Goal: Task Accomplishment & Management: Use online tool/utility

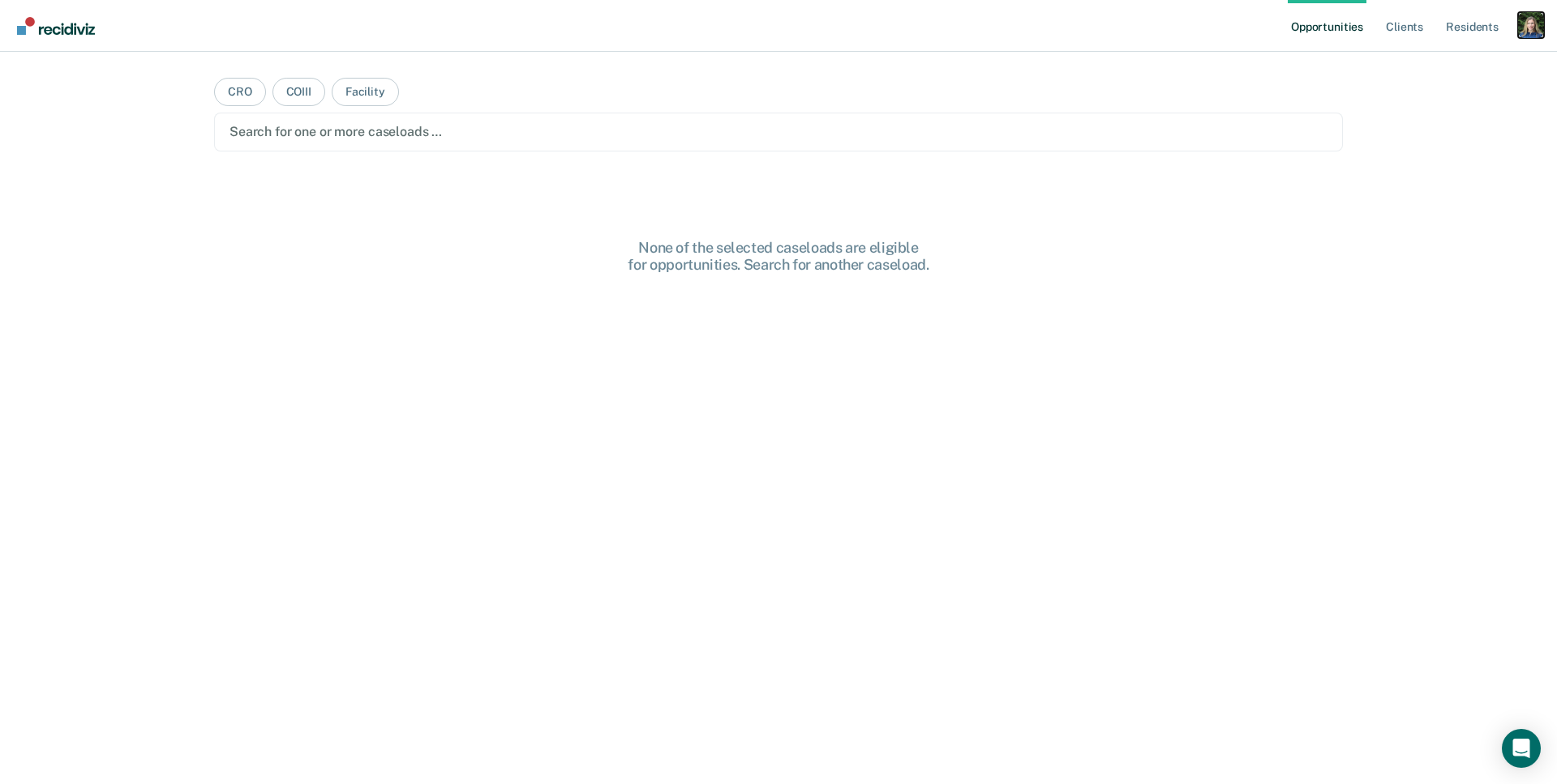
click at [1539, 21] on div "Profile dropdown button" at bounding box center [1530, 25] width 26 height 26
click at [1428, 64] on link "Profile" at bounding box center [1465, 66] width 131 height 14
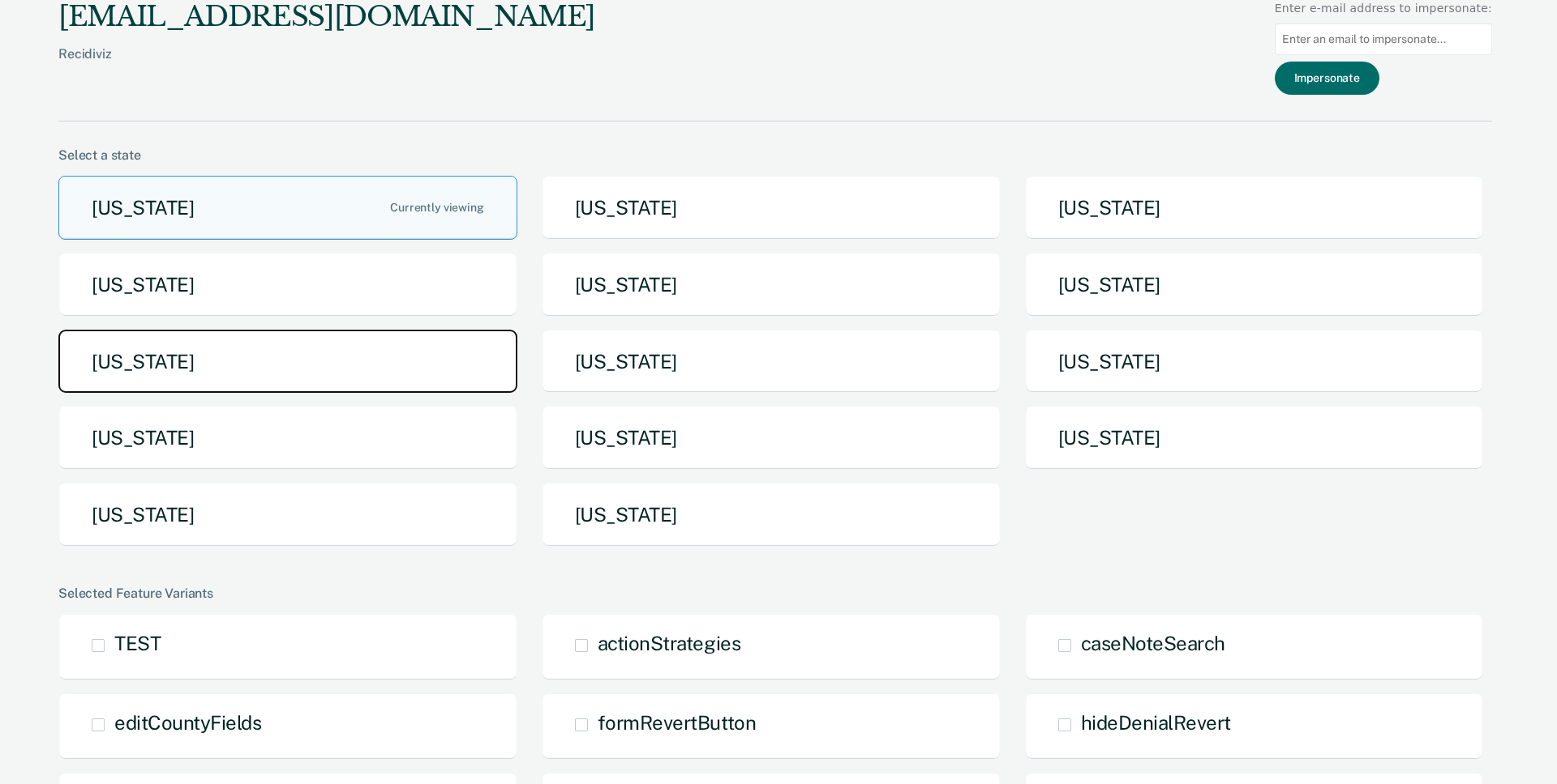
click at [358, 345] on button "Michigan" at bounding box center [287, 362] width 459 height 64
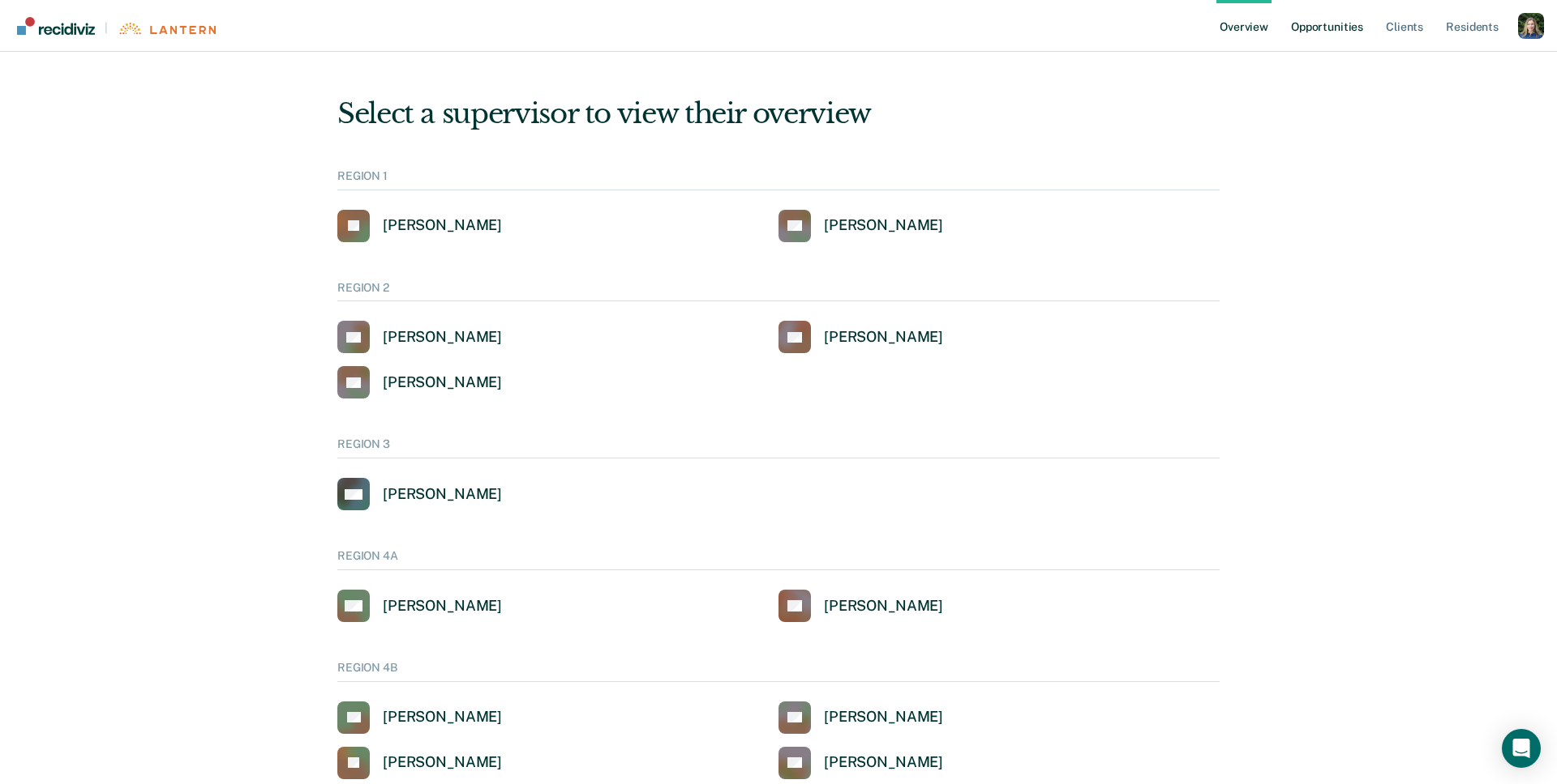
click at [1347, 22] on link "Opportunities" at bounding box center [1327, 26] width 79 height 52
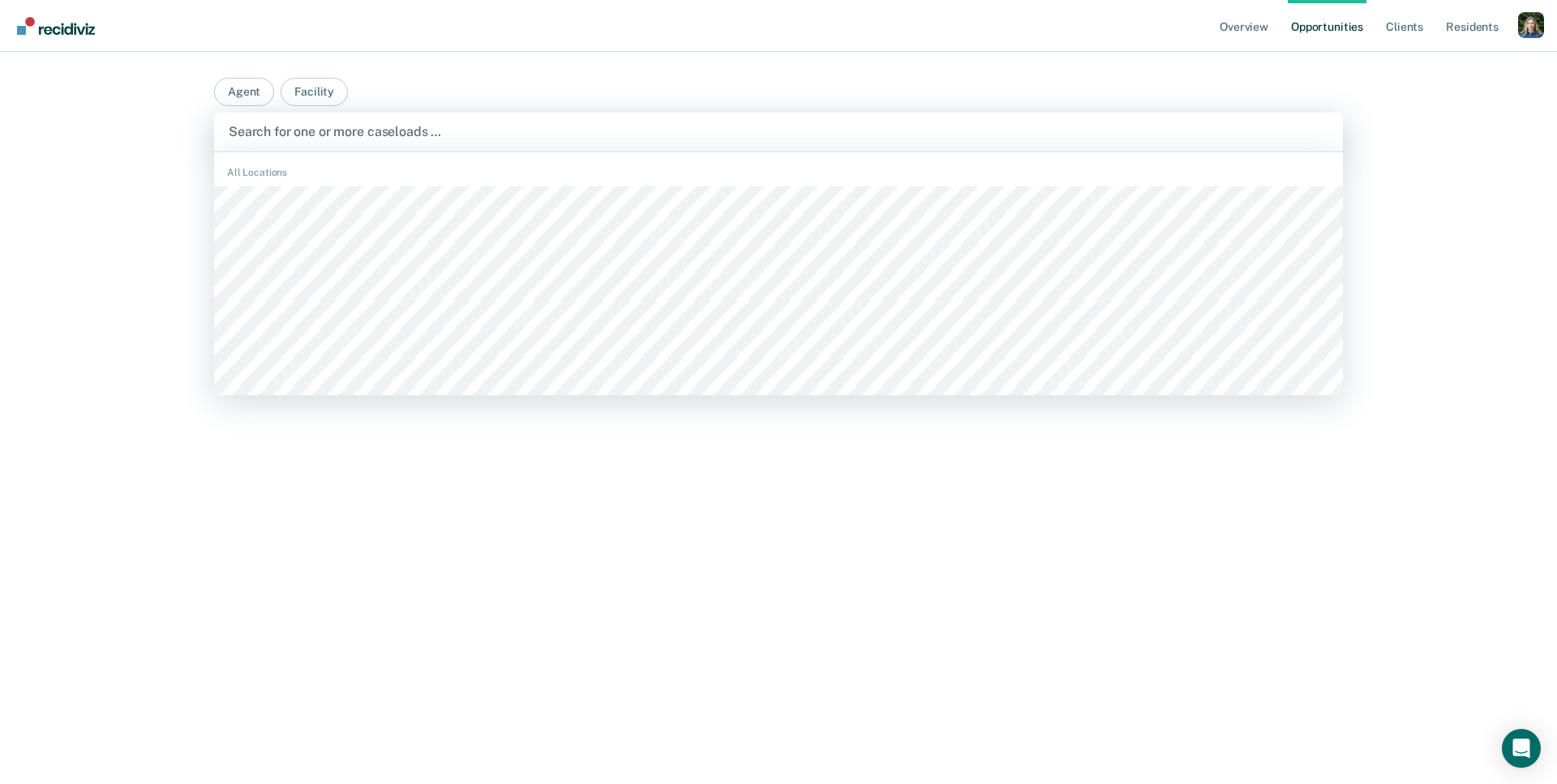
click at [512, 140] on div at bounding box center [778, 132] width 1099 height 19
click at [249, 98] on button "Agent" at bounding box center [244, 91] width 60 height 28
click at [246, 87] on button "Agent" at bounding box center [244, 91] width 60 height 28
click at [280, 144] on div "Search for one or more caseloads …" at bounding box center [778, 132] width 1128 height 38
click at [615, 53] on main "Agent Facility CACF, 1 of 574. 574 results available. Use Up and Down to choose…" at bounding box center [778, 398] width 1168 height 693
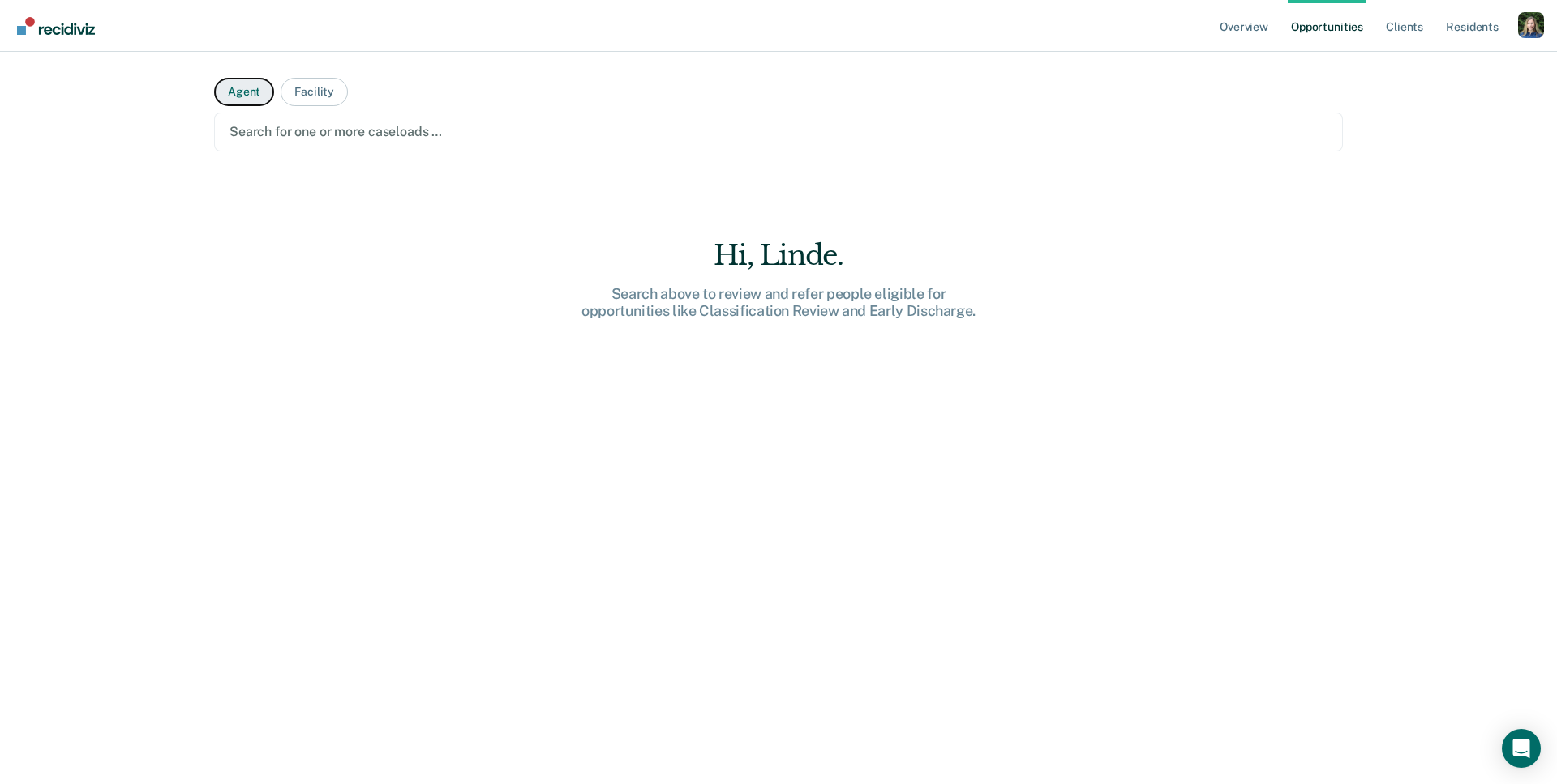
click at [250, 90] on button "Agent" at bounding box center [244, 91] width 60 height 28
click at [340, 128] on div at bounding box center [778, 132] width 1098 height 19
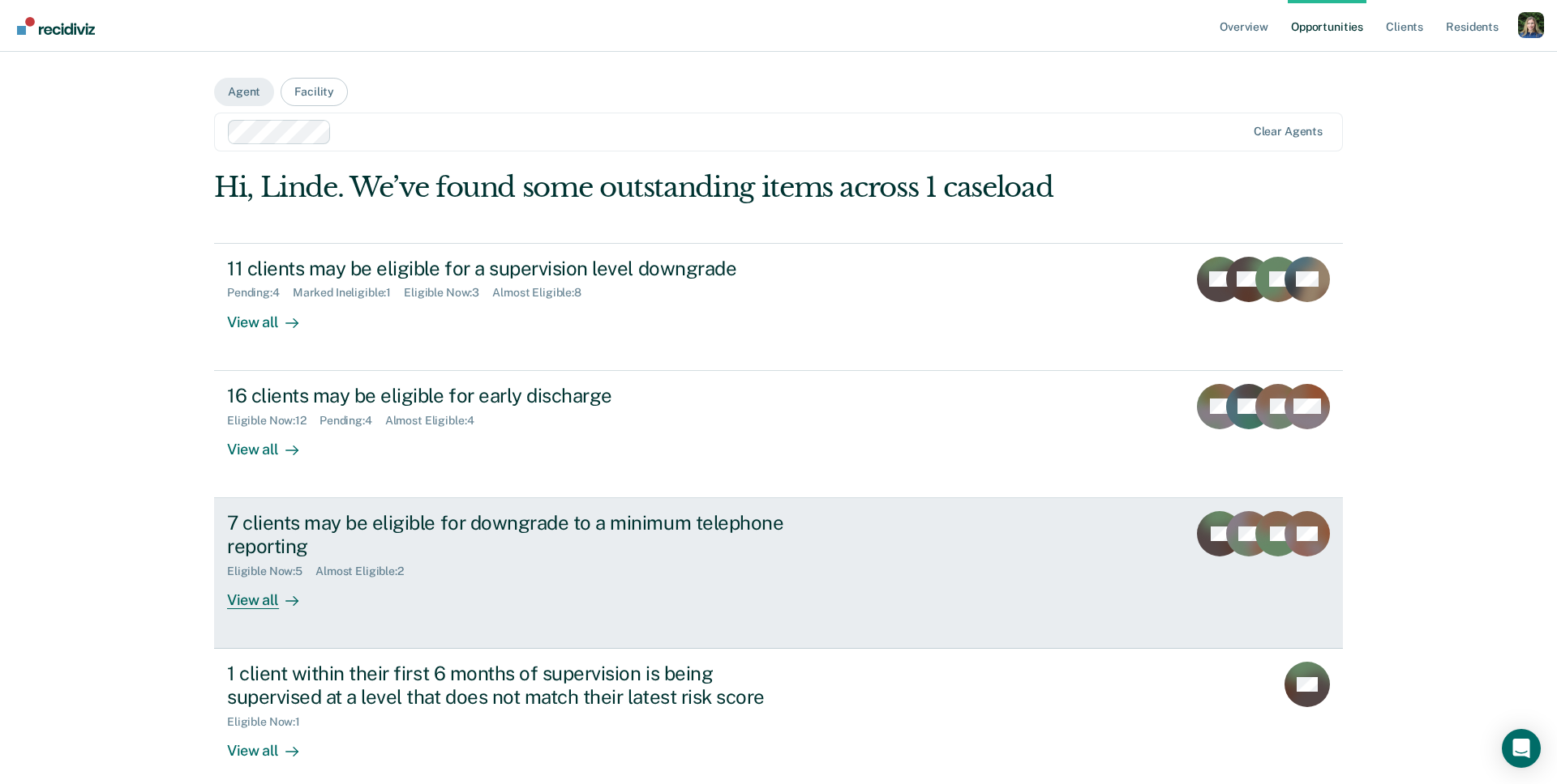
click at [450, 552] on div "7 clients may be eligible for downgrade to a minimum telephone reporting" at bounding box center [511, 534] width 569 height 47
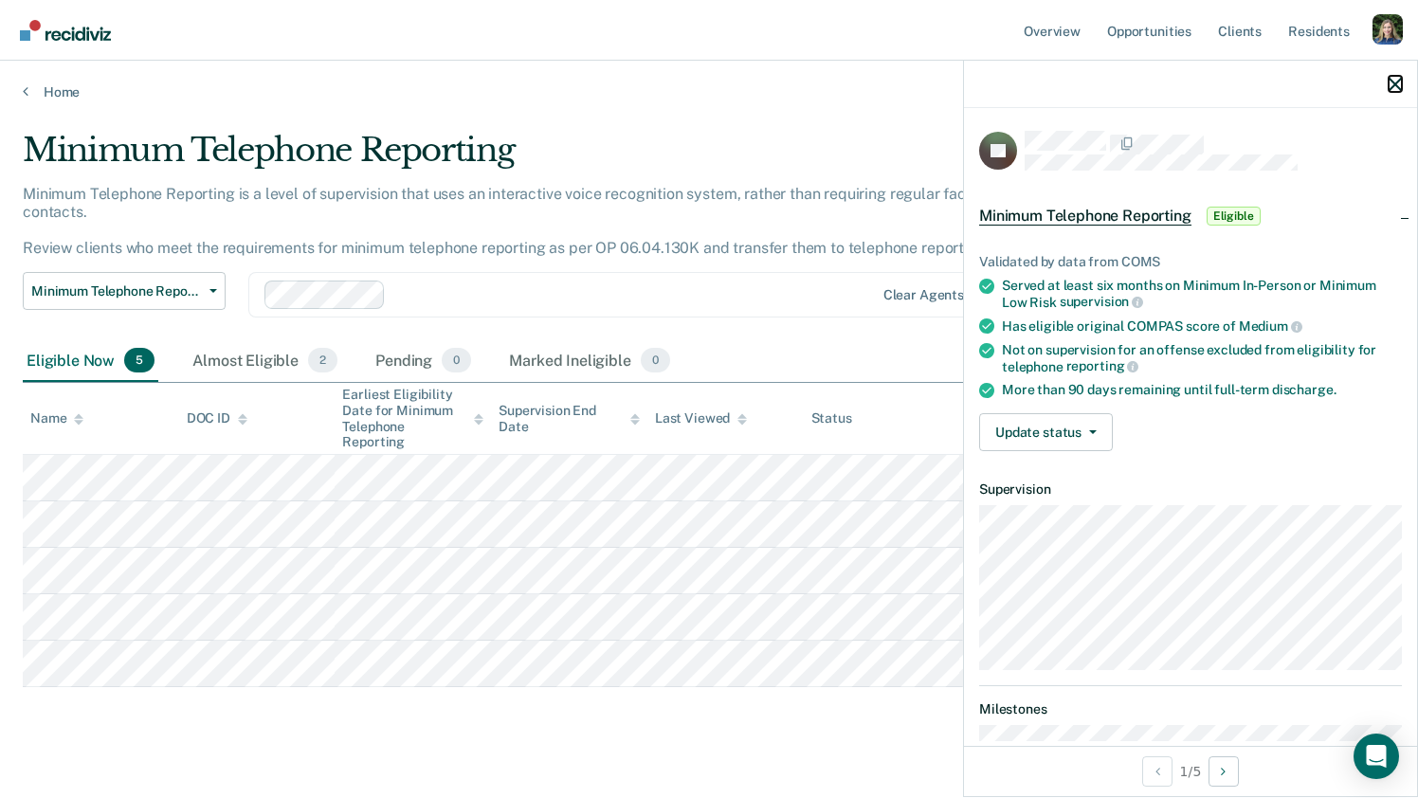
click at [1393, 82] on icon "button" at bounding box center [1395, 84] width 13 height 13
